Goal: Obtain resource: Obtain resource

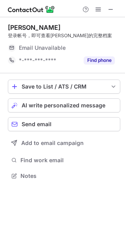
scroll to position [173, 125]
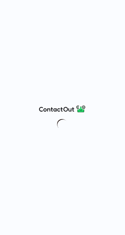
click at [70, 120] on div at bounding box center [62, 117] width 125 height 235
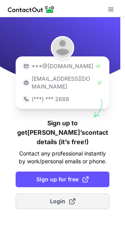
click at [65, 198] on span "Login" at bounding box center [62, 202] width 25 height 8
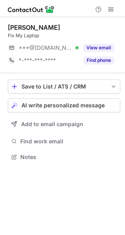
scroll to position [152, 125]
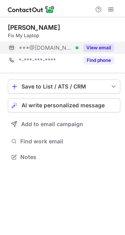
click at [95, 45] on button "View email" at bounding box center [98, 48] width 31 height 8
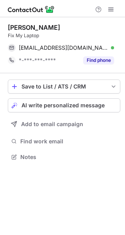
drag, startPoint x: 75, startPoint y: 25, endPoint x: 8, endPoint y: 27, distance: 67.0
click at [8, 27] on div "Sergey Ratakhin" at bounding box center [64, 28] width 113 height 8
copy div "Sergey Ratakhin"
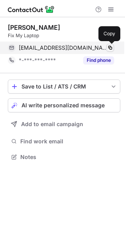
click at [109, 47] on span at bounding box center [110, 48] width 6 height 6
